Goal: Navigation & Orientation: Find specific page/section

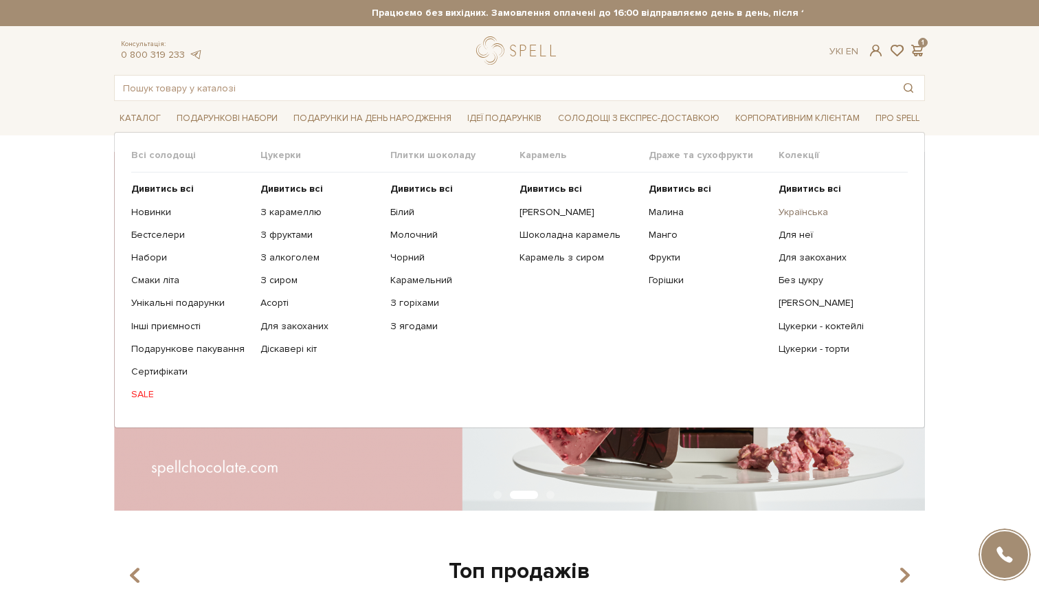
click at [818, 216] on link "Українська" at bounding box center [837, 212] width 119 height 12
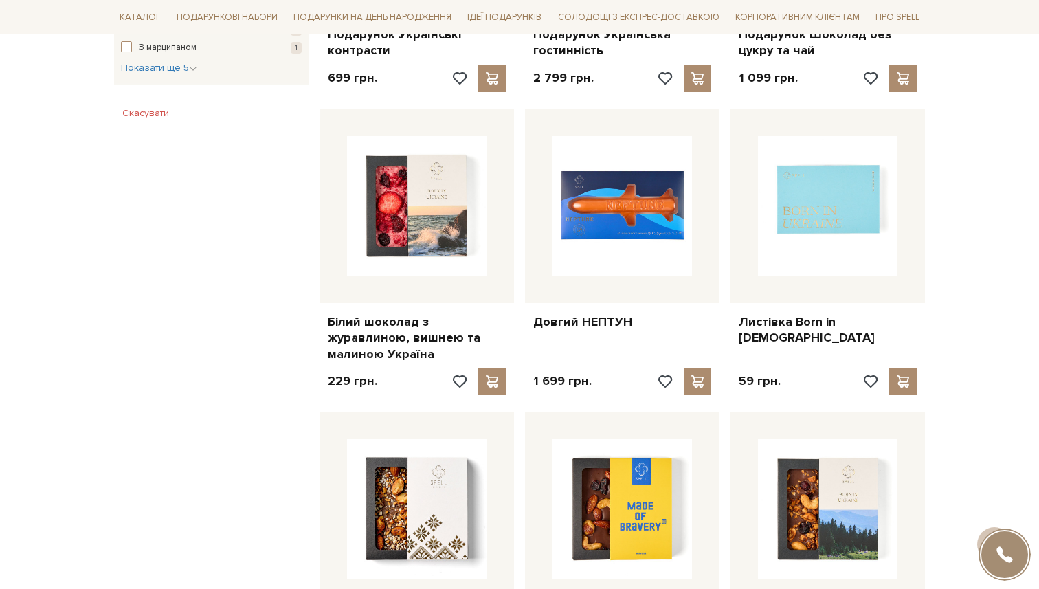
scroll to position [1015, 0]
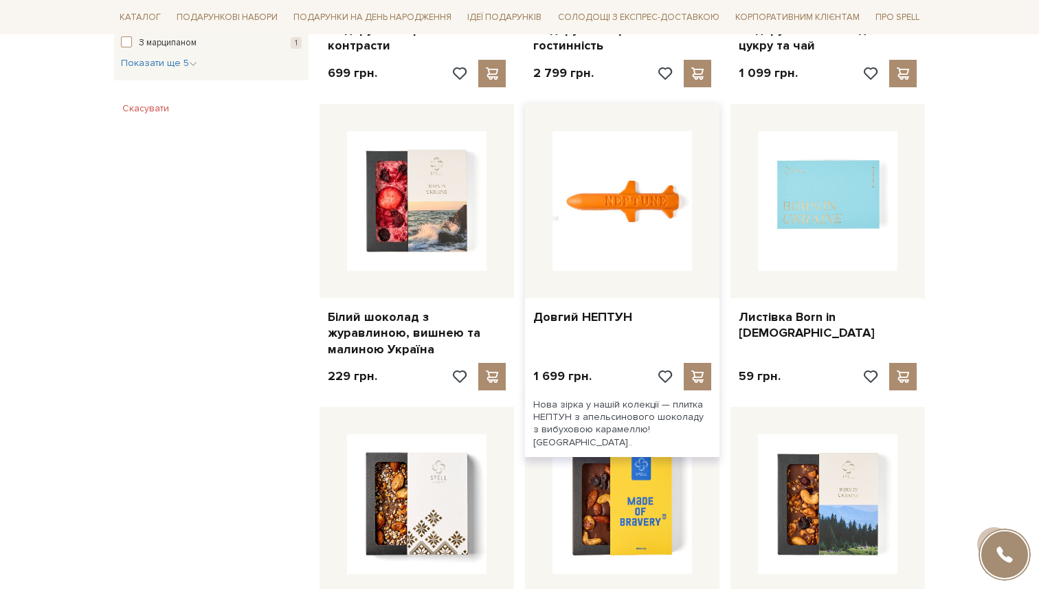
click at [622, 208] on img at bounding box center [621, 200] width 139 height 139
